Goal: Check status: Check status

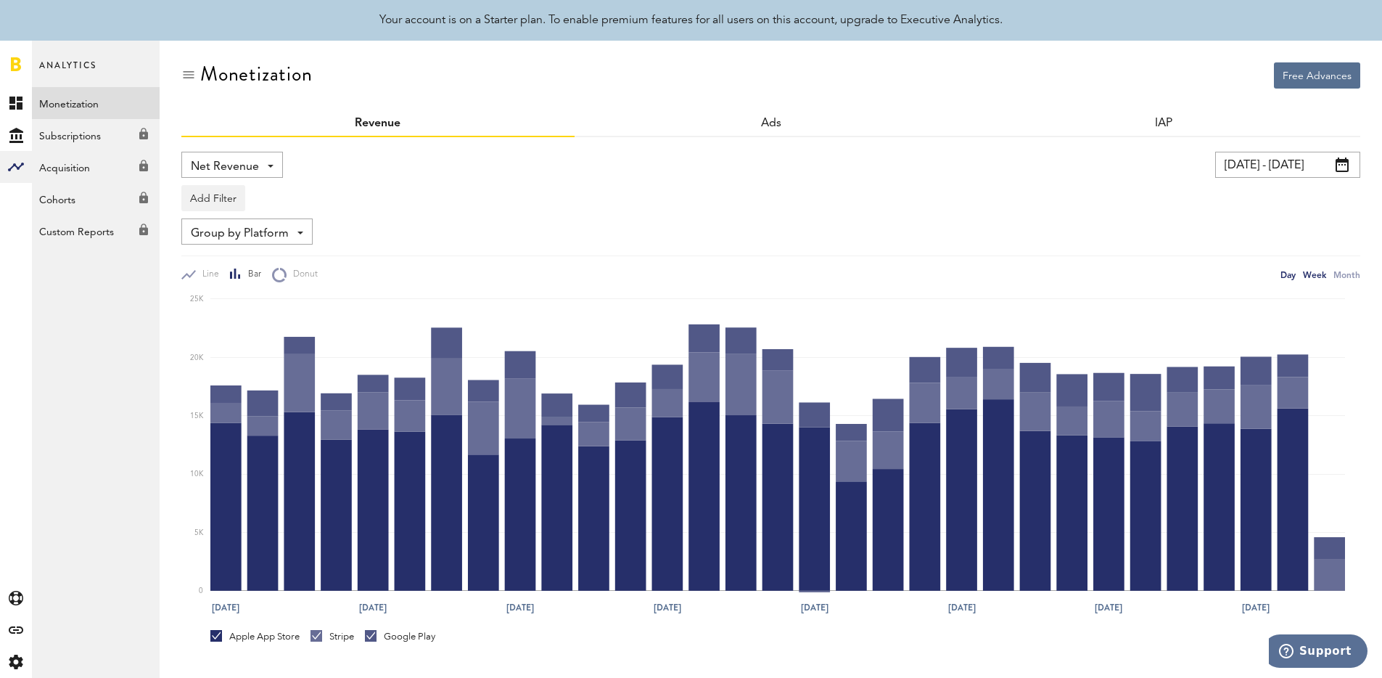
click at [1310, 277] on div "Week" at bounding box center [1314, 274] width 23 height 15
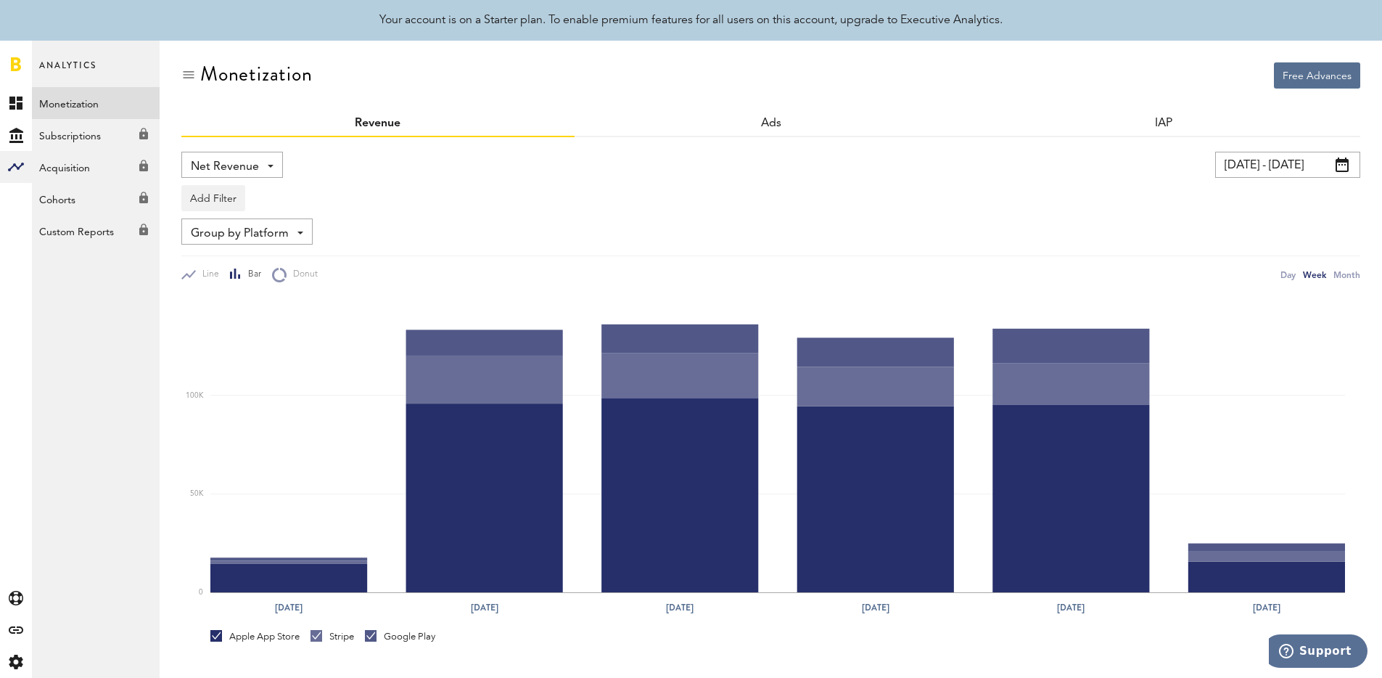
click at [1263, 157] on input "[DATE] - [DATE]" at bounding box center [1287, 165] width 145 height 26
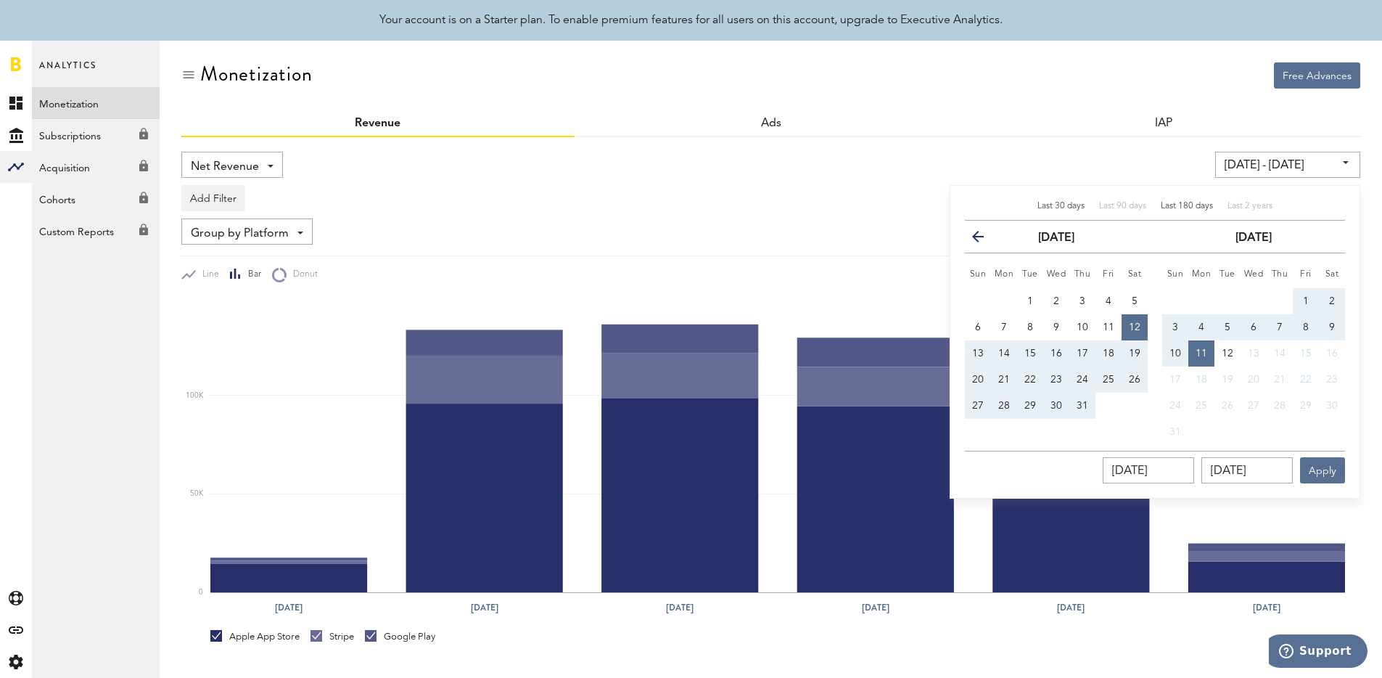
click at [1188, 202] on span "Last 180 days" at bounding box center [1187, 206] width 52 height 9
type input "[DATE] - [DATE]"
type input "[DATE]"
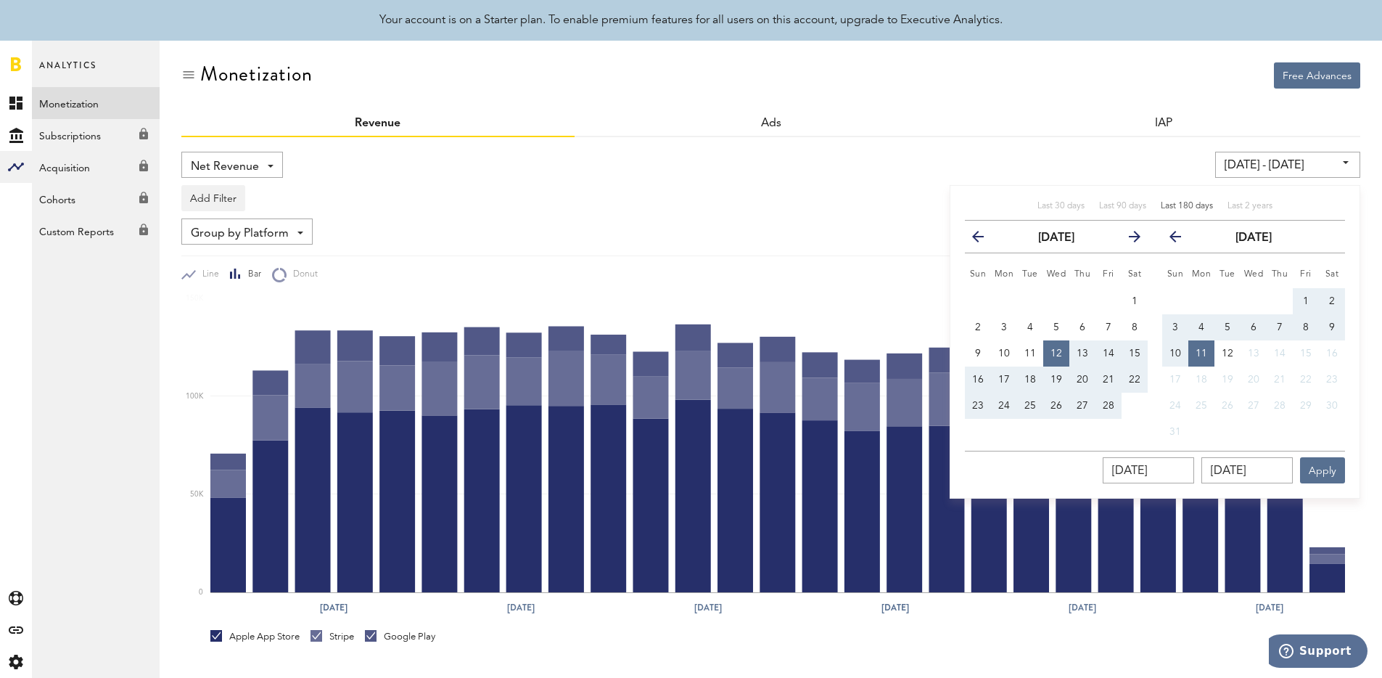
click at [1141, 154] on div "[DATE] - [DATE] Last 30 days Last 90 days Last 180 days Last 2 years previous […" at bounding box center [1056, 165] width 612 height 26
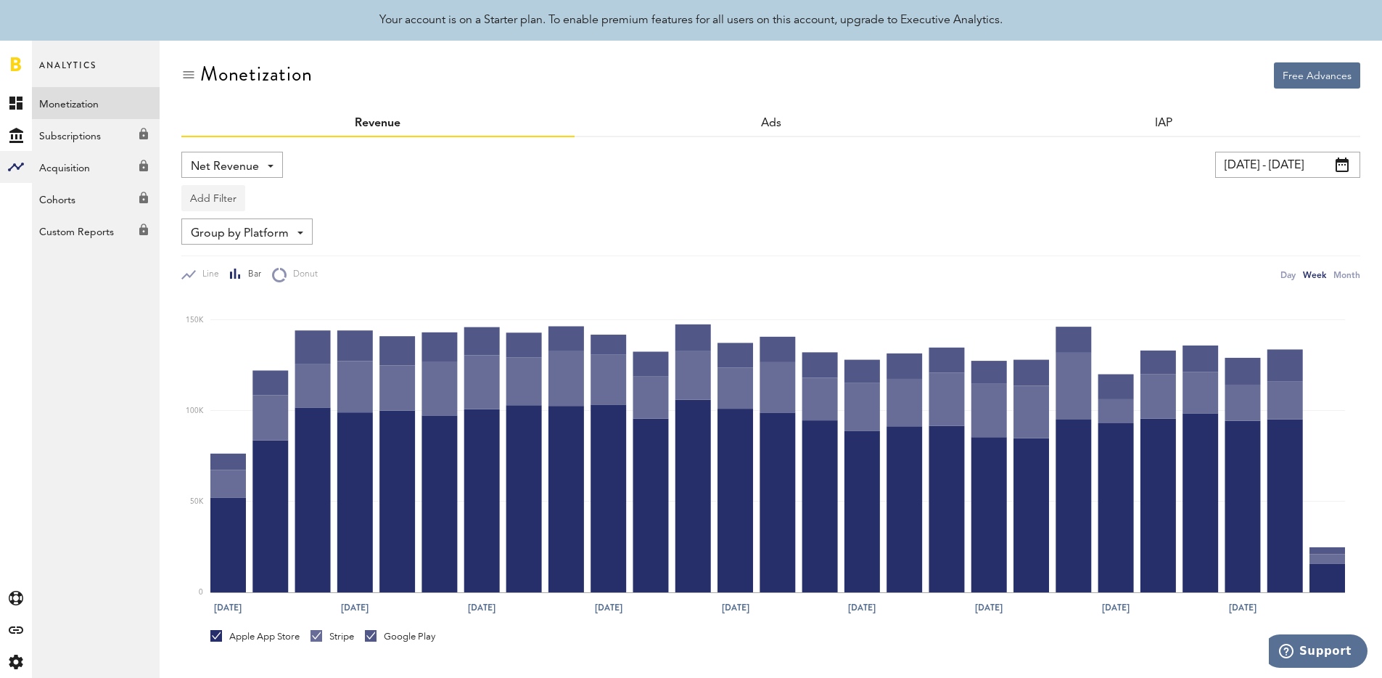
click at [226, 203] on button "Add Filter" at bounding box center [213, 198] width 64 height 26
click at [226, 201] on button "Add Filter" at bounding box center [213, 198] width 64 height 26
click at [300, 228] on div "Group by Platform Group by Platform Group by Revenue Type Group by App" at bounding box center [246, 231] width 131 height 26
click at [233, 202] on button "Add Filter" at bounding box center [213, 198] width 64 height 26
click at [227, 226] on li "Platforms" at bounding box center [235, 236] width 92 height 26
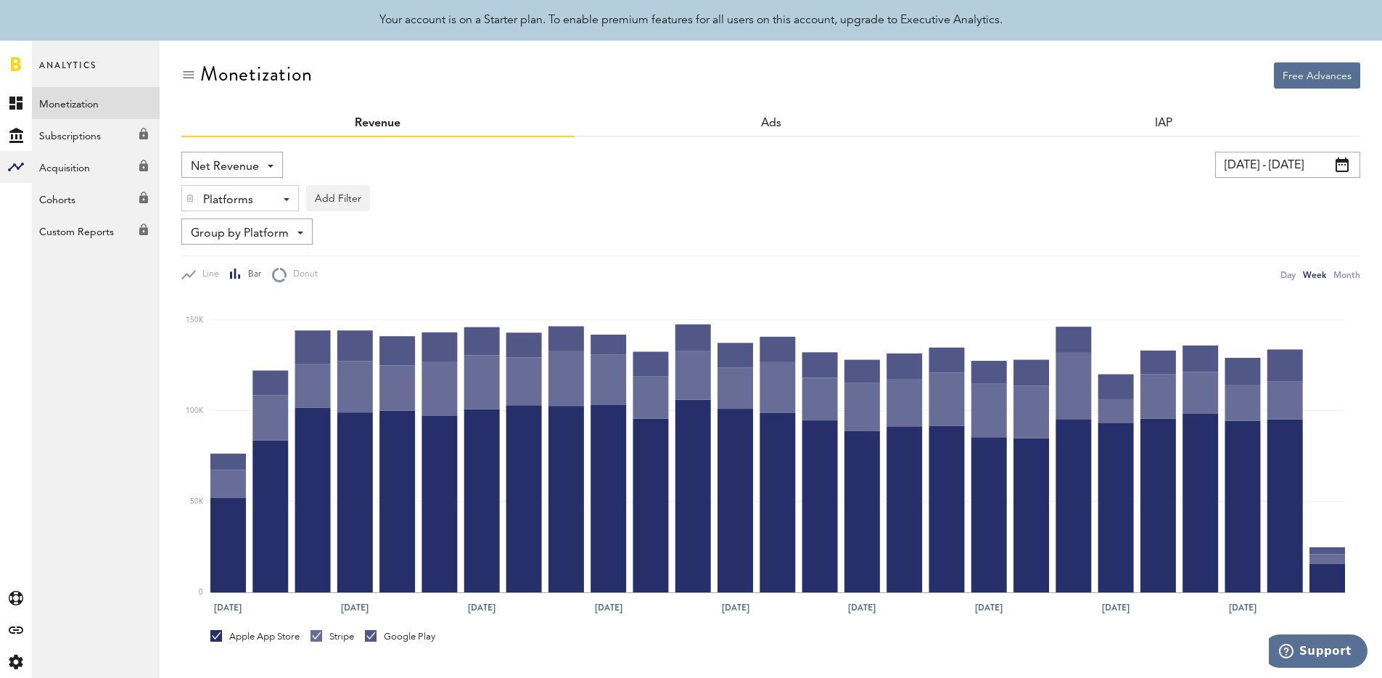
drag, startPoint x: 370, startPoint y: 192, endPoint x: 241, endPoint y: 184, distance: 129.4
click at [241, 184] on div "Platforms - Apple App Store Google Play Stripe Add Filter Platforms Apps" at bounding box center [770, 194] width 1179 height 33
click at [240, 186] on div "Platforms - Apple App Store Google Play Stripe" at bounding box center [240, 199] width 116 height 26
click at [263, 263] on span "Google Play" at bounding box center [251, 259] width 111 height 25
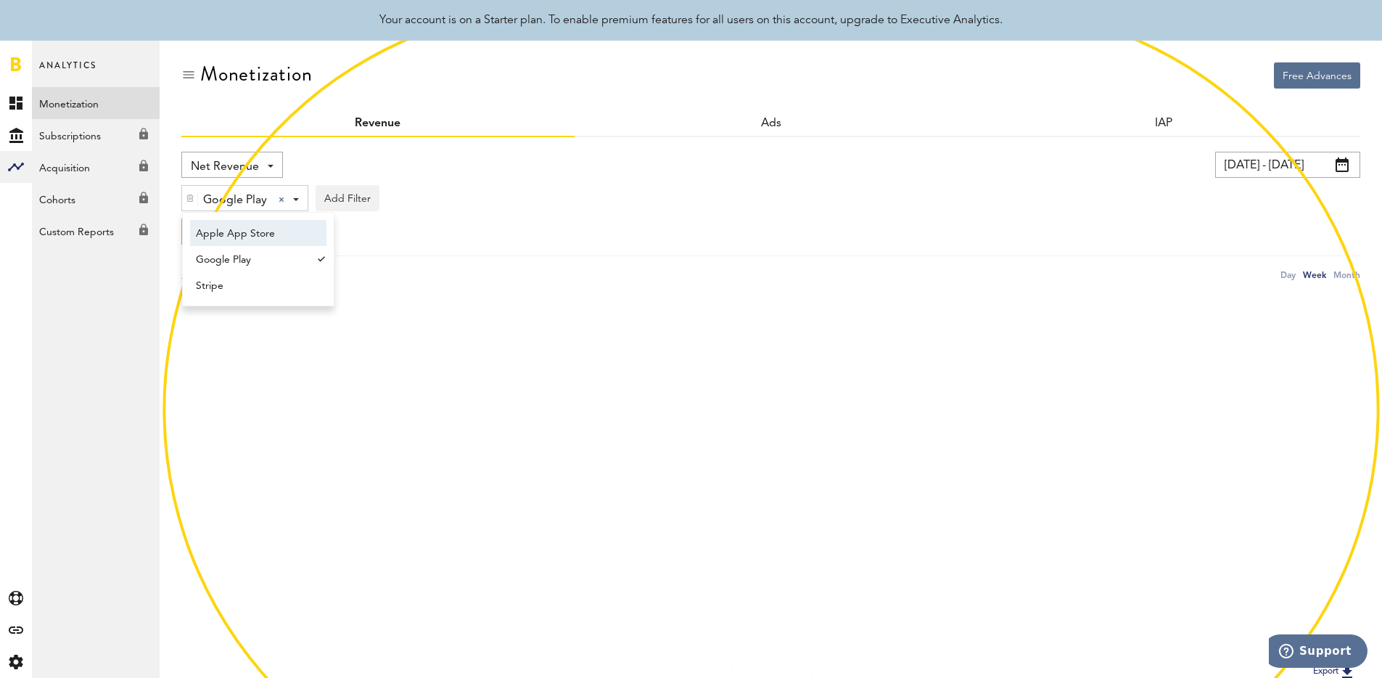
click at [656, 180] on div "Google Play Google Play Apple App Store Google Play Stripe Add Filter Platforms…" at bounding box center [770, 194] width 1179 height 33
